Goal: Find specific page/section: Find specific page/section

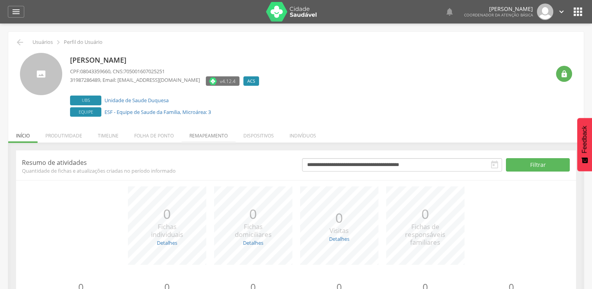
click at [219, 137] on li "Remapeamento" at bounding box center [209, 133] width 54 height 18
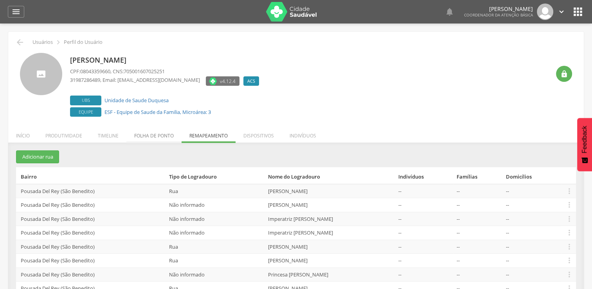
click at [153, 134] on li "Folha de ponto" at bounding box center [153, 133] width 55 height 18
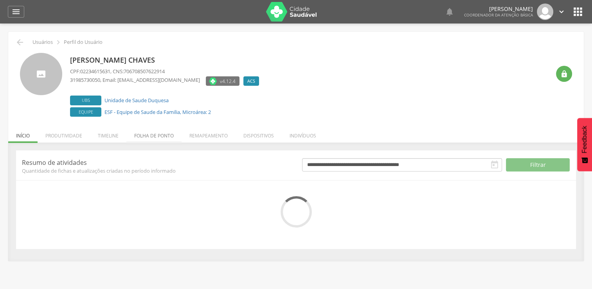
click at [152, 135] on li "Folha de ponto" at bounding box center [153, 133] width 55 height 18
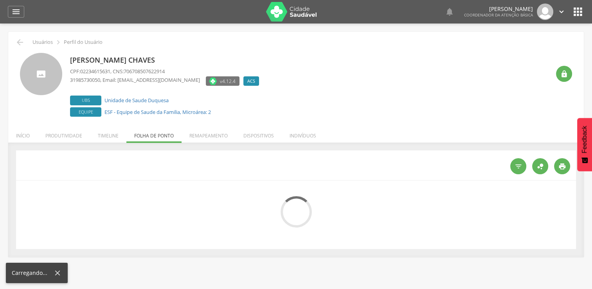
click at [151, 135] on ul "Início Produtividade Timeline Folha de ponto Remapeamento Gerenciar acesso Quar…" at bounding box center [296, 135] width 576 height 7
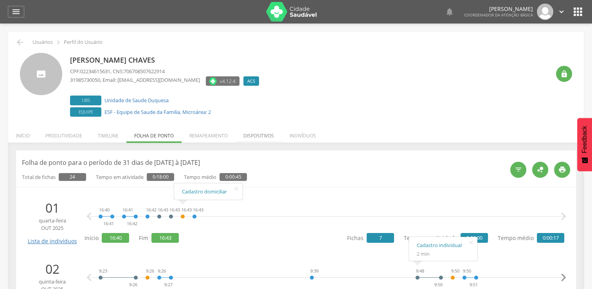
click at [270, 134] on li "Dispositivos" at bounding box center [259, 133] width 46 height 18
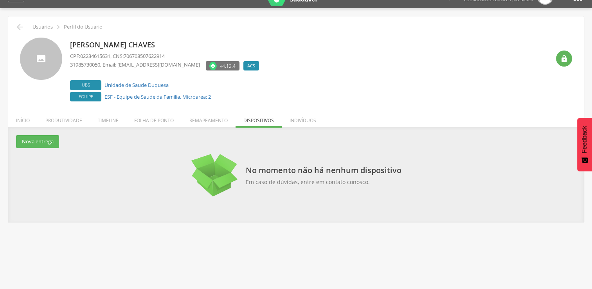
scroll to position [23, 0]
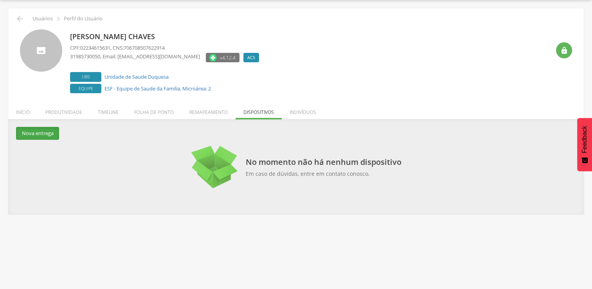
click at [38, 129] on button "Nova entrega" at bounding box center [37, 133] width 43 height 13
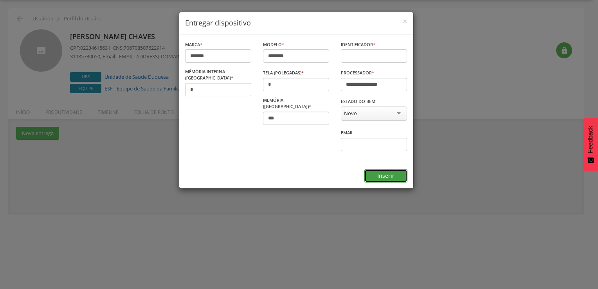
click at [380, 169] on button "Inserir" at bounding box center [385, 175] width 43 height 13
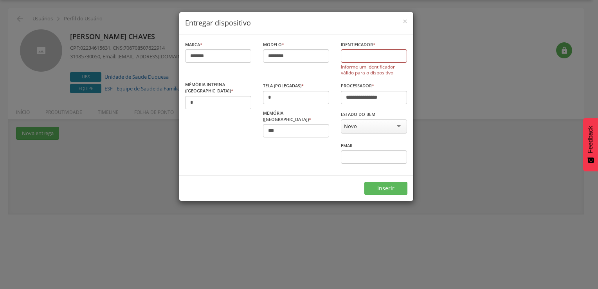
click at [437, 122] on div "**********" at bounding box center [299, 144] width 598 height 289
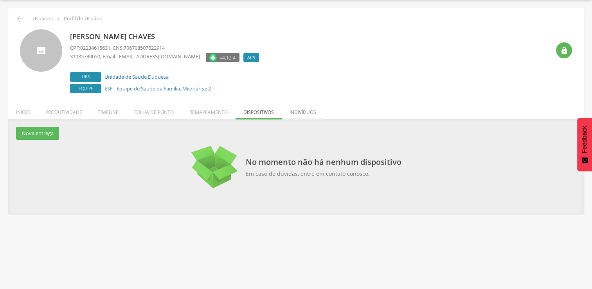
click at [310, 108] on li "Indivíduos" at bounding box center [303, 110] width 42 height 18
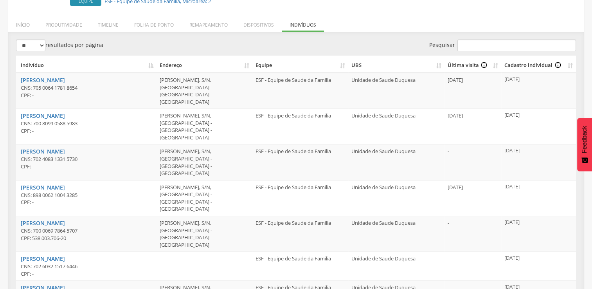
scroll to position [0, 0]
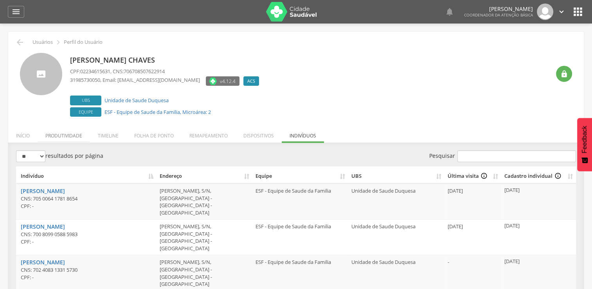
click at [67, 134] on li "Produtividade" at bounding box center [64, 133] width 52 height 18
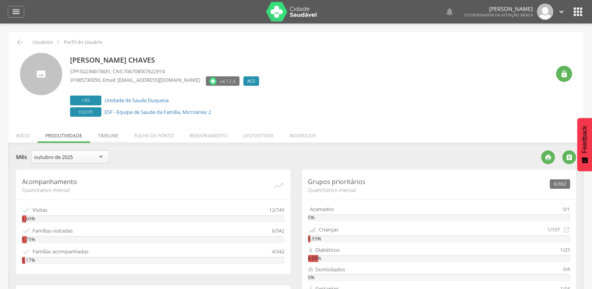
click at [111, 134] on li "Timeline" at bounding box center [108, 133] width 36 height 18
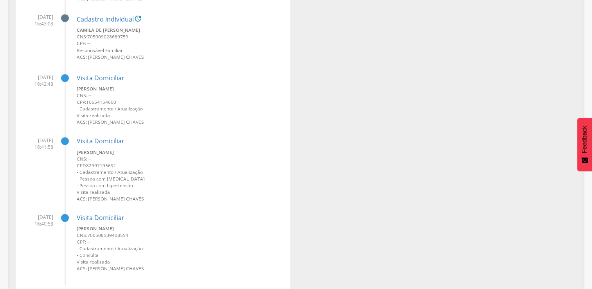
scroll to position [1446, 0]
